Goal: Information Seeking & Learning: Learn about a topic

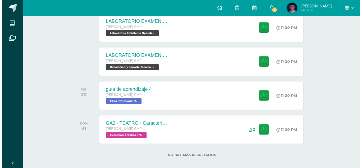
scroll to position [165, 0]
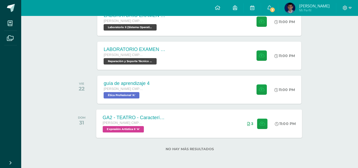
click at [179, 126] on div "GA2 - TEATRO - Características y elementos del teatro Quinto Bachillerato CMP B…" at bounding box center [200, 123] width 206 height 28
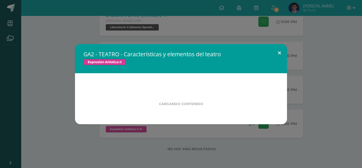
click at [278, 52] on button at bounding box center [279, 53] width 15 height 18
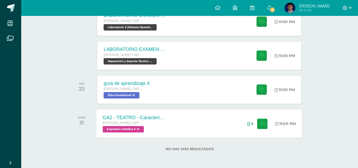
click at [223, 121] on div "GA2 - TEATRO - Características y elementos del teatro Quinto Bachillerato CMP B…" at bounding box center [200, 123] width 206 height 28
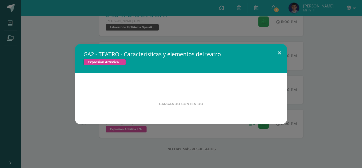
click at [279, 49] on button at bounding box center [279, 53] width 15 height 18
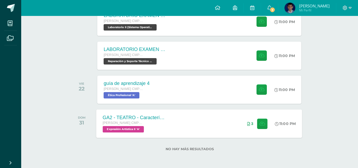
click at [168, 120] on div "GA2 - TEATRO - Características y elementos del teatro Quinto Bachillerato CMP B…" at bounding box center [135, 123] width 77 height 28
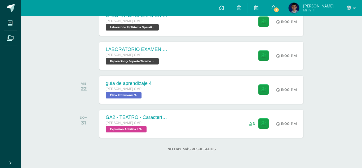
scroll to position [11, 0]
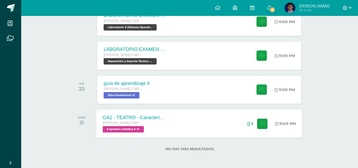
click at [192, 118] on div "GA2 - TEATRO - Características y elementos del teatro Quinto Bachillerato CMP B…" at bounding box center [200, 123] width 206 height 28
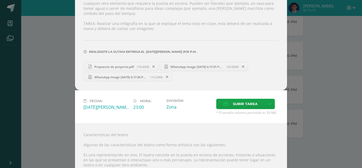
scroll to position [243, 0]
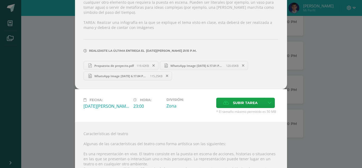
click at [114, 64] on span "Propuesta de proyecto.pdf" at bounding box center [114, 66] width 45 height 4
click at [105, 74] on span "WhatsApp Image 2025-07-15 at 6.17.04 PM.jpeg" at bounding box center [121, 76] width 58 height 4
click at [177, 64] on span "WhatsApp Image 2025-07-15 at 6.17.01 PM.jpeg" at bounding box center [197, 66] width 58 height 4
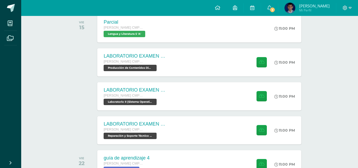
scroll to position [80, 0]
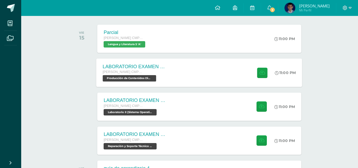
click at [172, 77] on div "LABORATORIO EXAMEN DE UNIDAD Quinto Bachillerato CMP Bachillerato en CCLL con O…" at bounding box center [135, 72] width 77 height 28
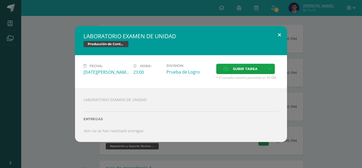
click at [280, 34] on button at bounding box center [279, 35] width 15 height 18
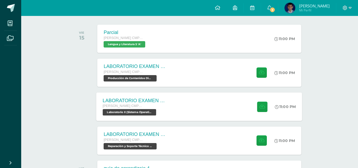
click at [193, 102] on div "LABORATORIO EXAMEN DE UNIDAD Quinto Bachillerato CMP Bachillerato en CCLL con O…" at bounding box center [200, 106] width 206 height 28
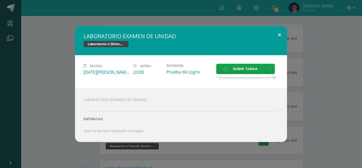
click at [280, 33] on button at bounding box center [279, 35] width 15 height 18
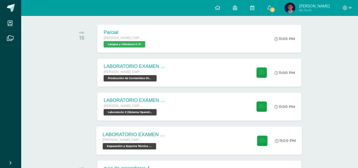
click at [169, 139] on div "LABORATORIO EXAMEN DE UNIDAD Quinto Bachillerato CMP Bachillerato en CCLL con O…" at bounding box center [135, 140] width 77 height 28
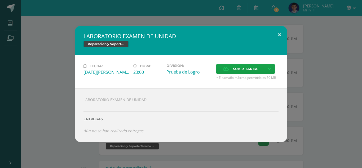
click at [278, 32] on button at bounding box center [279, 35] width 15 height 18
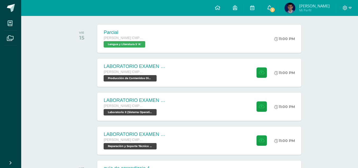
click at [275, 11] on span "3" at bounding box center [273, 10] width 6 height 6
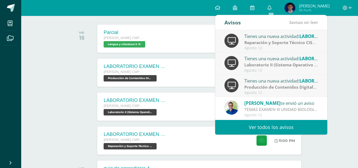
click at [279, 129] on link "Ver todos los avisos" at bounding box center [271, 127] width 112 height 15
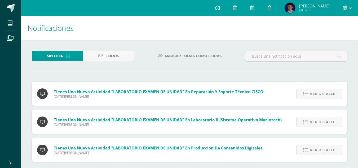
click at [277, 9] on link at bounding box center [269, 8] width 17 height 16
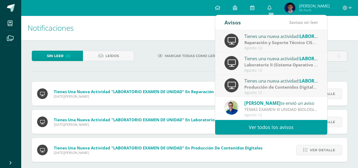
click at [290, 124] on link "Ver todos los avisos" at bounding box center [271, 127] width 112 height 15
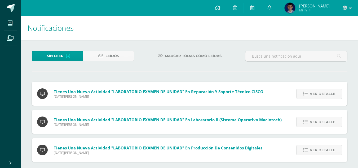
drag, startPoint x: 356, startPoint y: 58, endPoint x: 362, endPoint y: 58, distance: 5.8
click at [358, 58] on html "Mis cursos Archivos Cerrar panel Biología II Quinto Bachillerato CMP Bachillera…" at bounding box center [179, 86] width 358 height 172
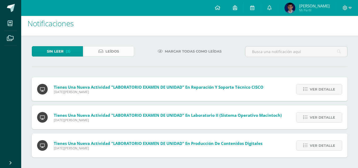
click at [106, 49] on span "Leídos" at bounding box center [113, 51] width 14 height 10
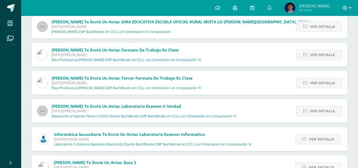
scroll to position [273, 0]
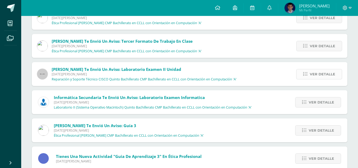
click at [316, 75] on span "Ver detalle" at bounding box center [322, 74] width 25 height 10
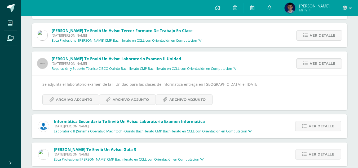
scroll to position [290, 0]
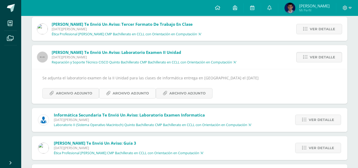
click at [135, 96] on span "Archivo Adjunto" at bounding box center [131, 93] width 36 height 10
click at [63, 88] on span "Archivo Adjunto" at bounding box center [74, 93] width 36 height 10
click at [198, 95] on span "Archivo Adjunto" at bounding box center [188, 93] width 36 height 10
